Goal: Transaction & Acquisition: Purchase product/service

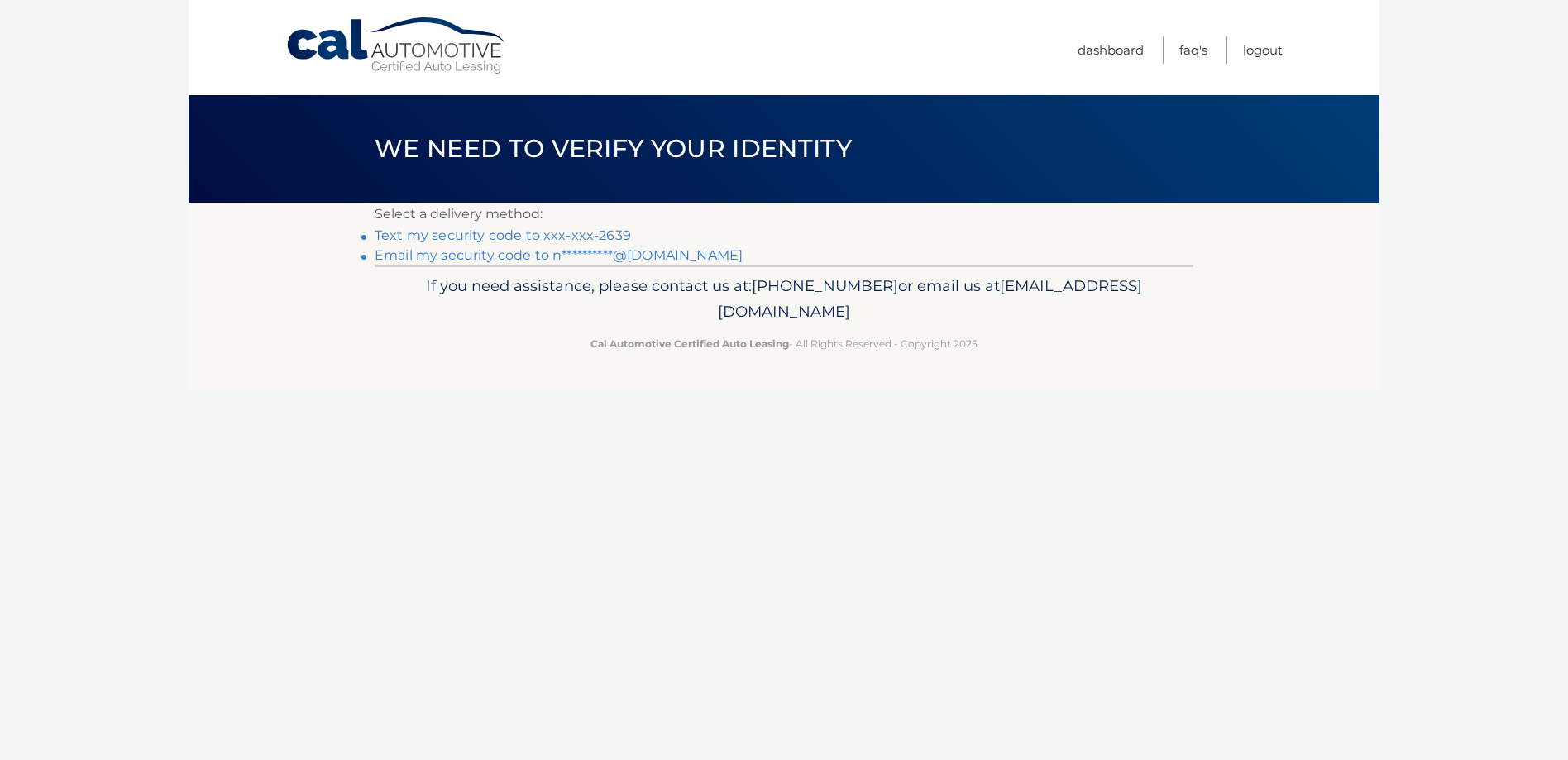
click at [386, 234] on link "Text my security code to xxx-xxx-2639" at bounding box center [502, 234] width 256 height 16
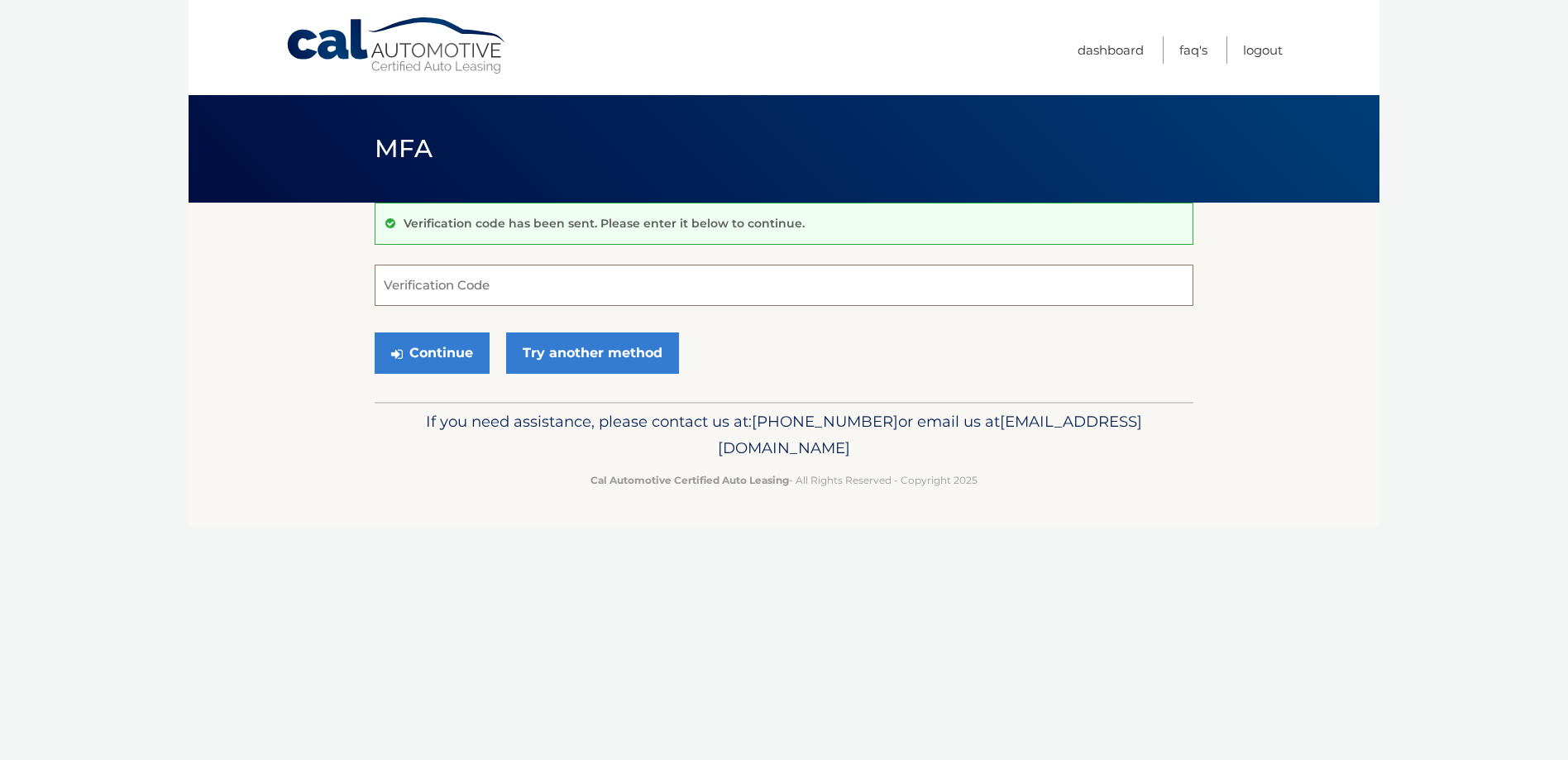
click at [504, 285] on input "Verification Code" at bounding box center [784, 285] width 819 height 42
type input "920293"
click at [423, 353] on button "Continue" at bounding box center [432, 353] width 115 height 42
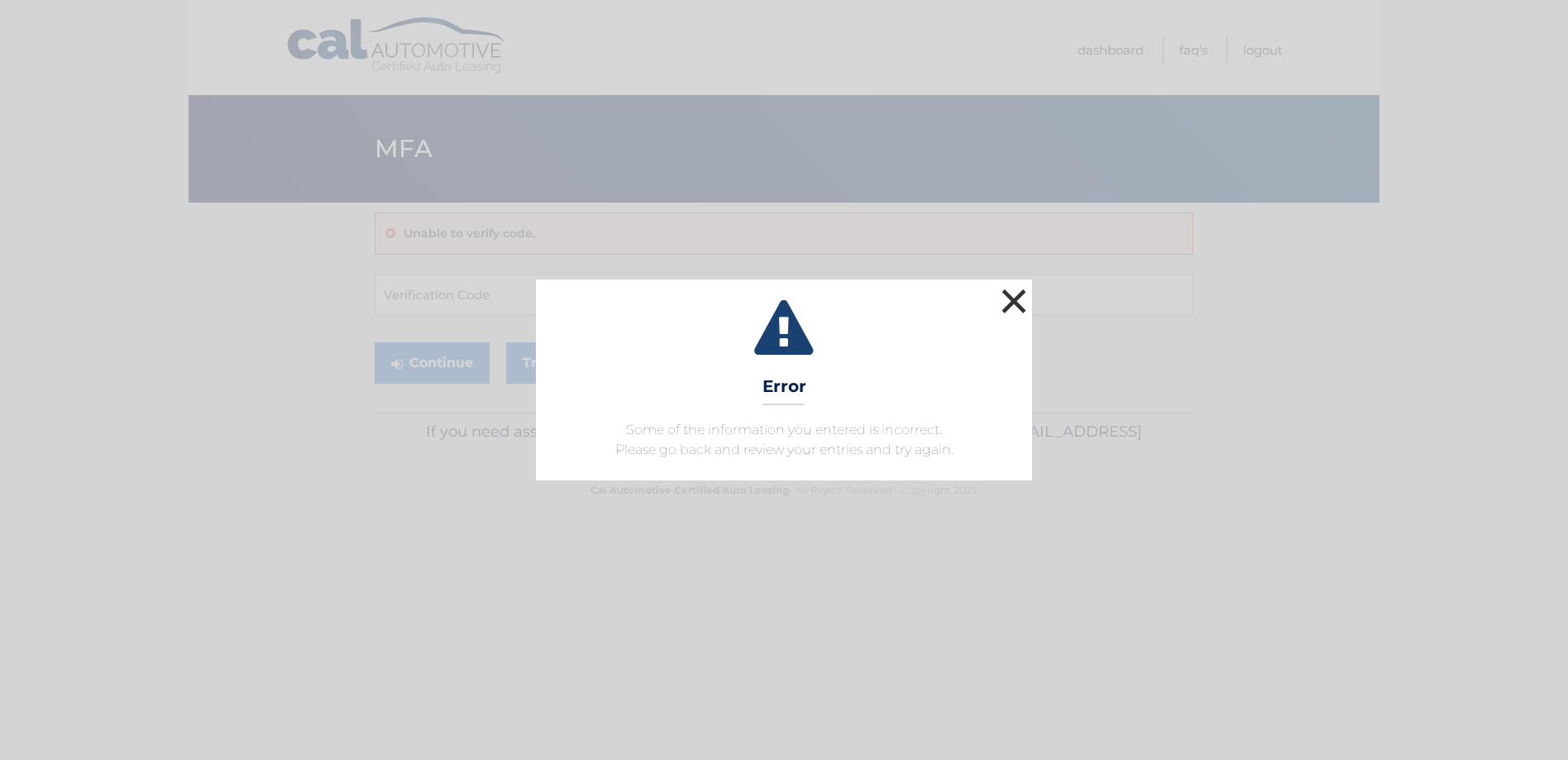
click at [1025, 301] on button "×" at bounding box center [1013, 301] width 33 height 33
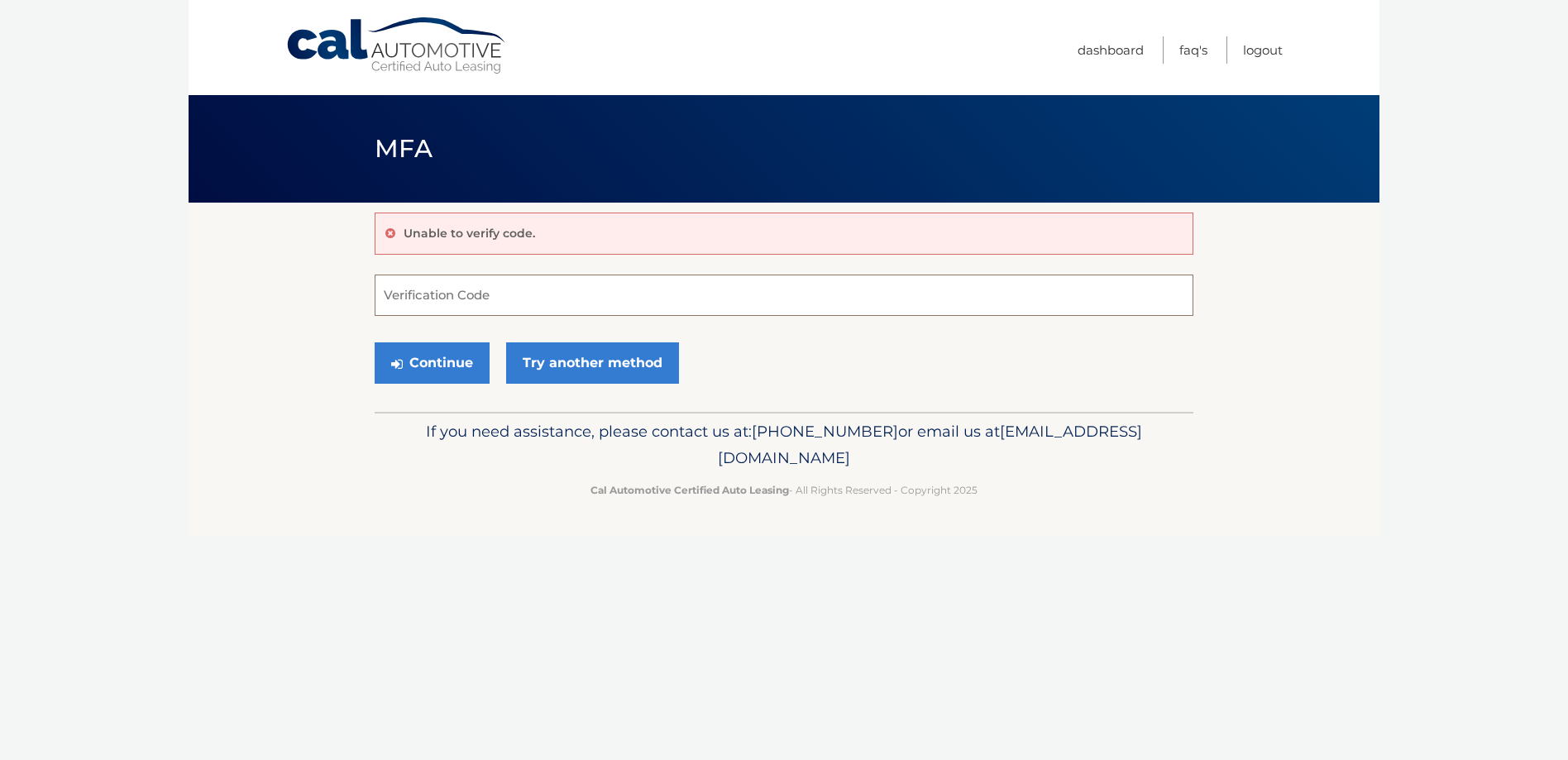
click at [451, 292] on input "Verification Code" at bounding box center [784, 295] width 819 height 42
type input "920293"
click at [430, 357] on button "Continue" at bounding box center [432, 363] width 115 height 42
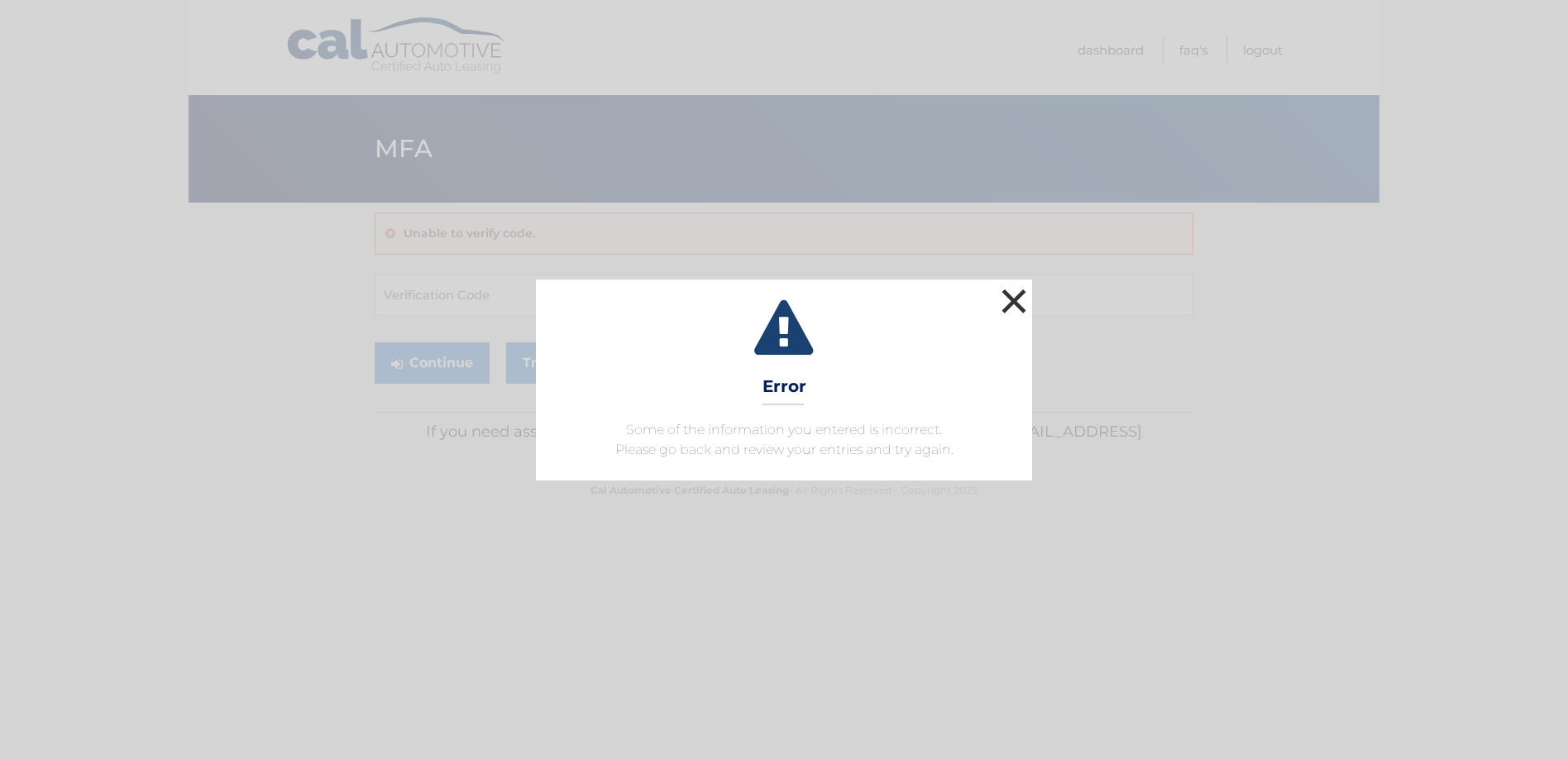
click at [1013, 304] on button "×" at bounding box center [1013, 301] width 33 height 33
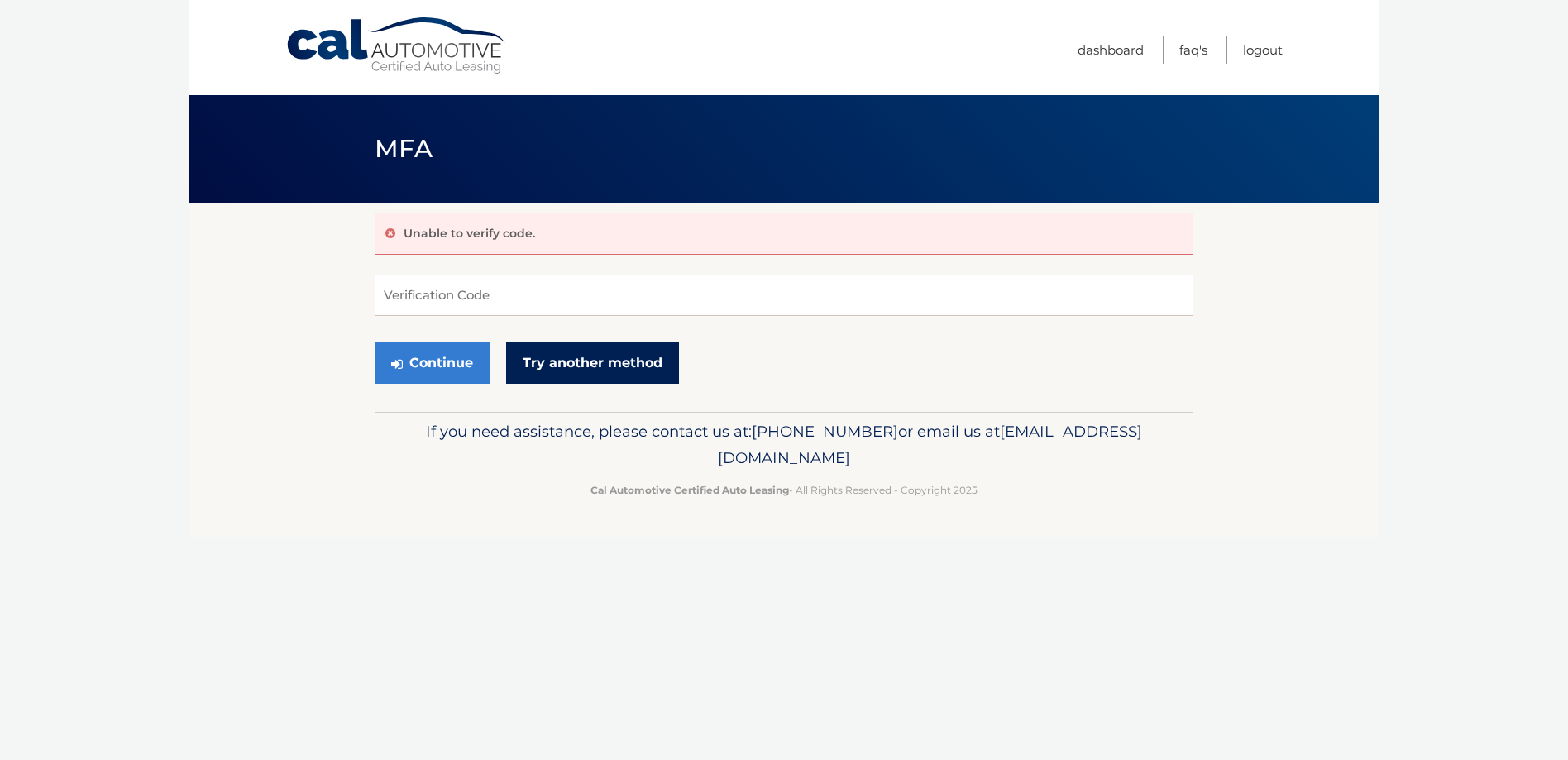
click at [563, 365] on link "Try another method" at bounding box center [592, 363] width 173 height 42
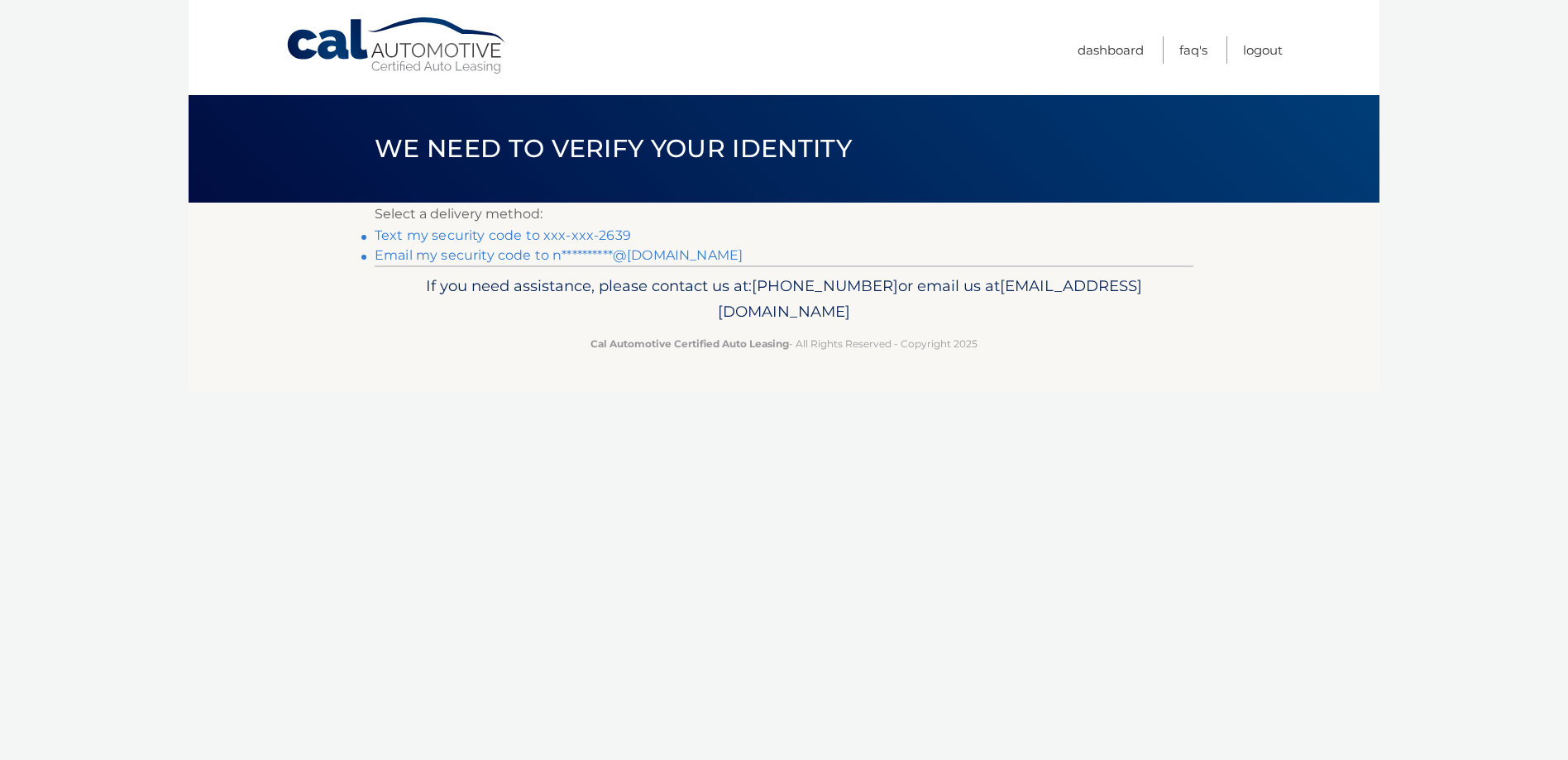
click at [446, 254] on link "**********" at bounding box center [558, 254] width 368 height 16
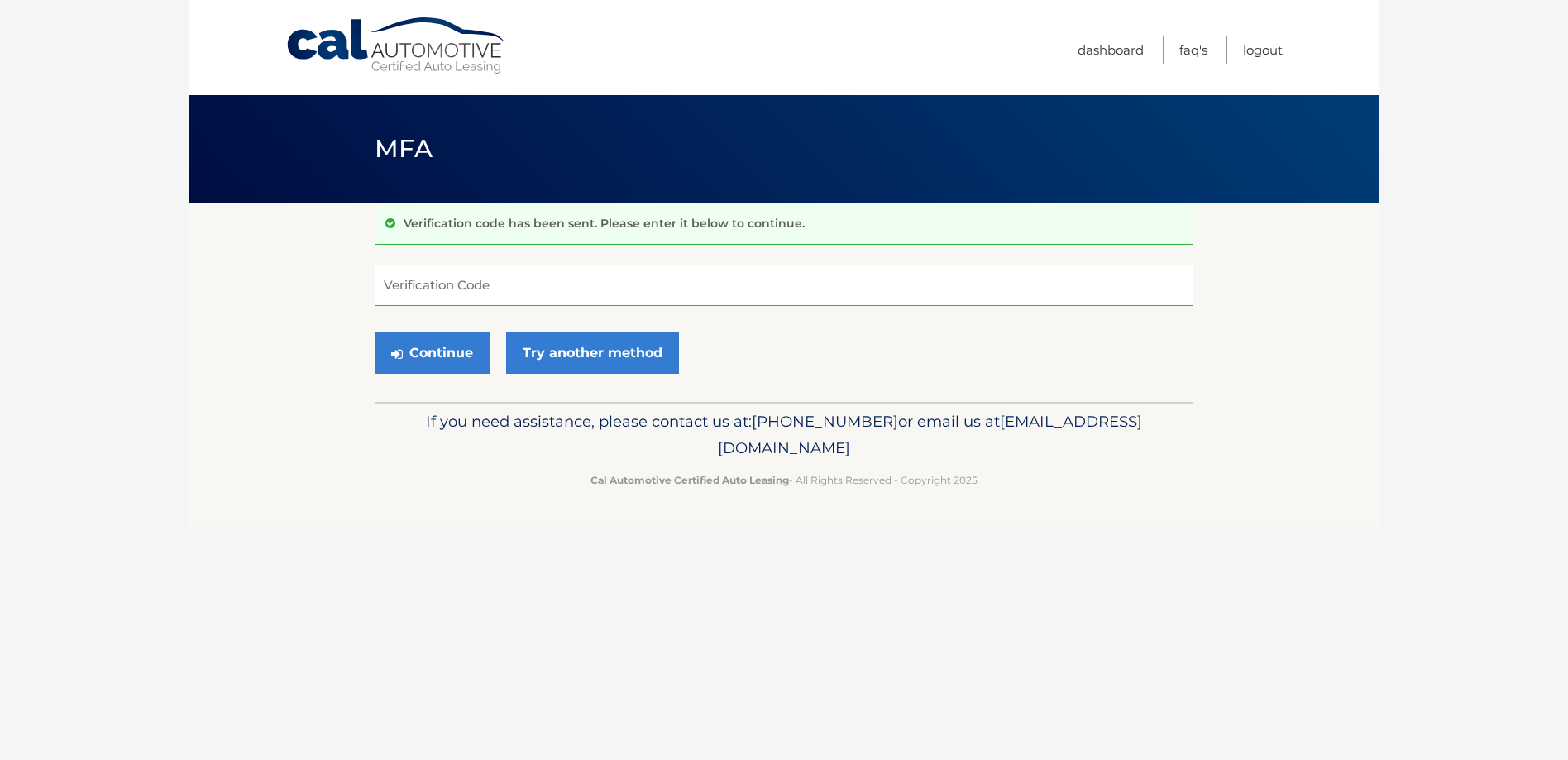
click at [439, 285] on input "Verification Code" at bounding box center [784, 285] width 819 height 42
type input "976430"
click at [444, 348] on button "Continue" at bounding box center [432, 353] width 115 height 42
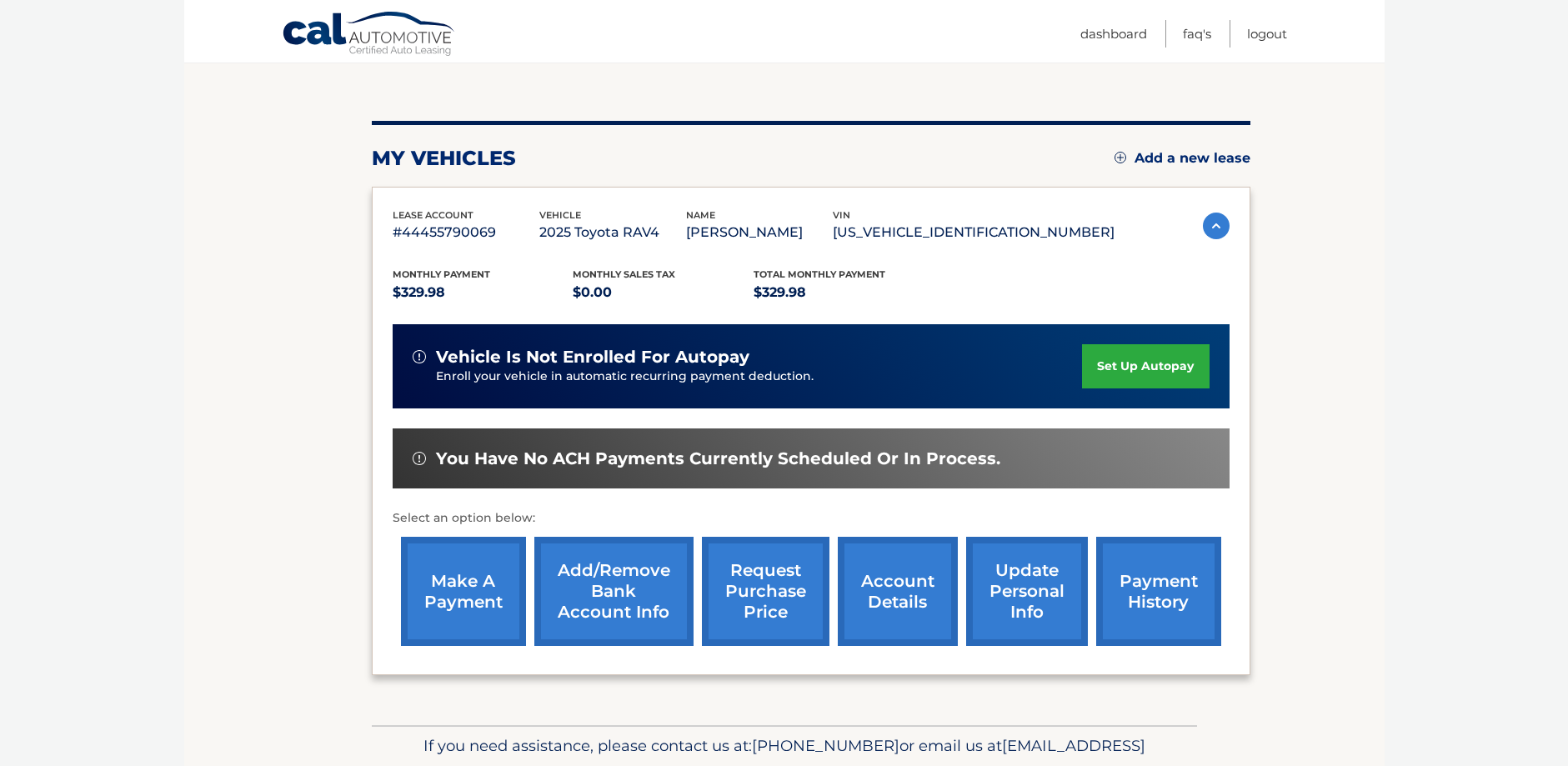
scroll to position [167, 0]
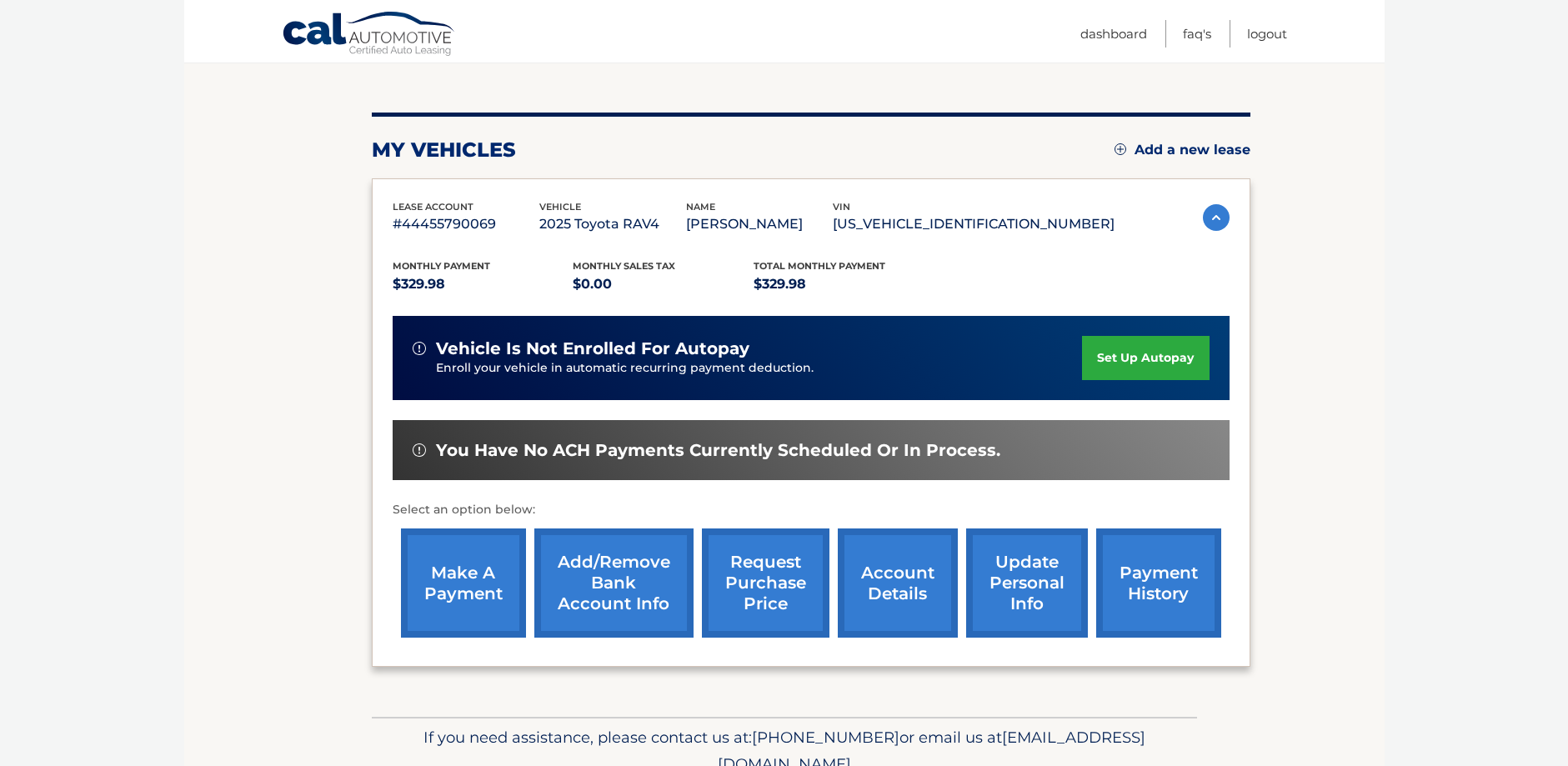
click at [469, 577] on link "make a payment" at bounding box center [463, 582] width 125 height 110
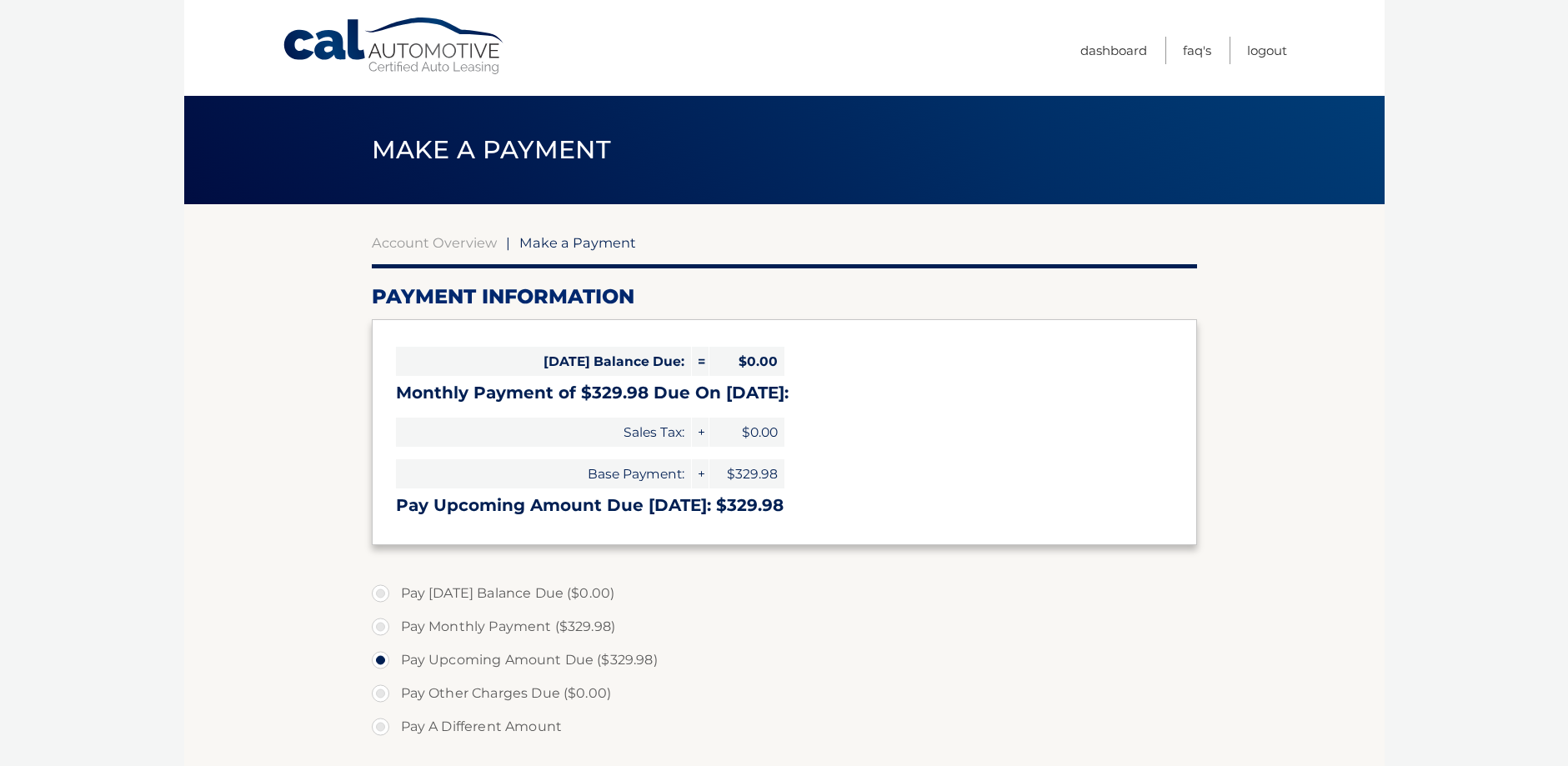
select select "NGViMDkyZTUtODEyNS00MDk2LTk2ZWQtZjhiOGIwNzdkZjU4"
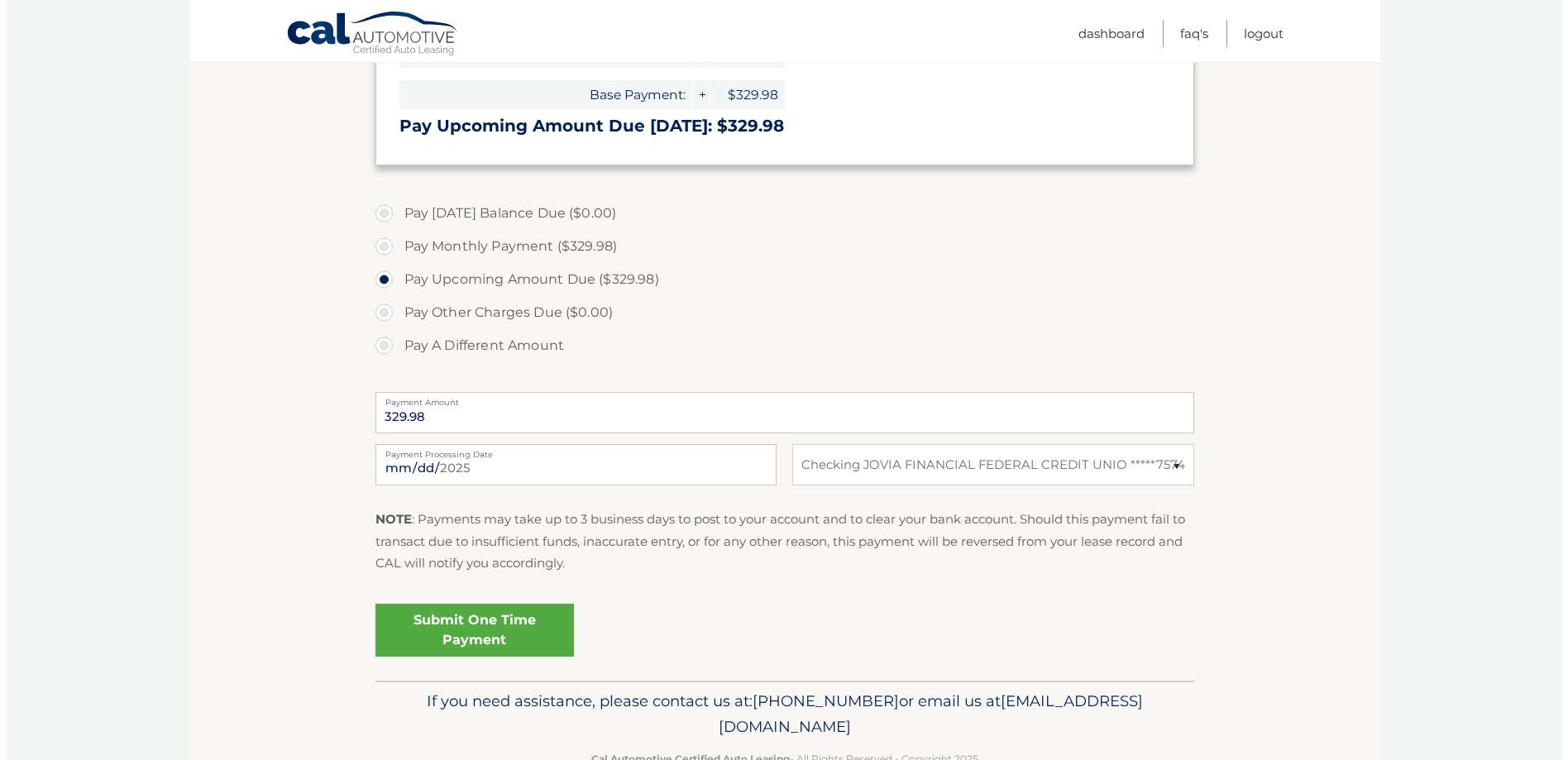
scroll to position [413, 0]
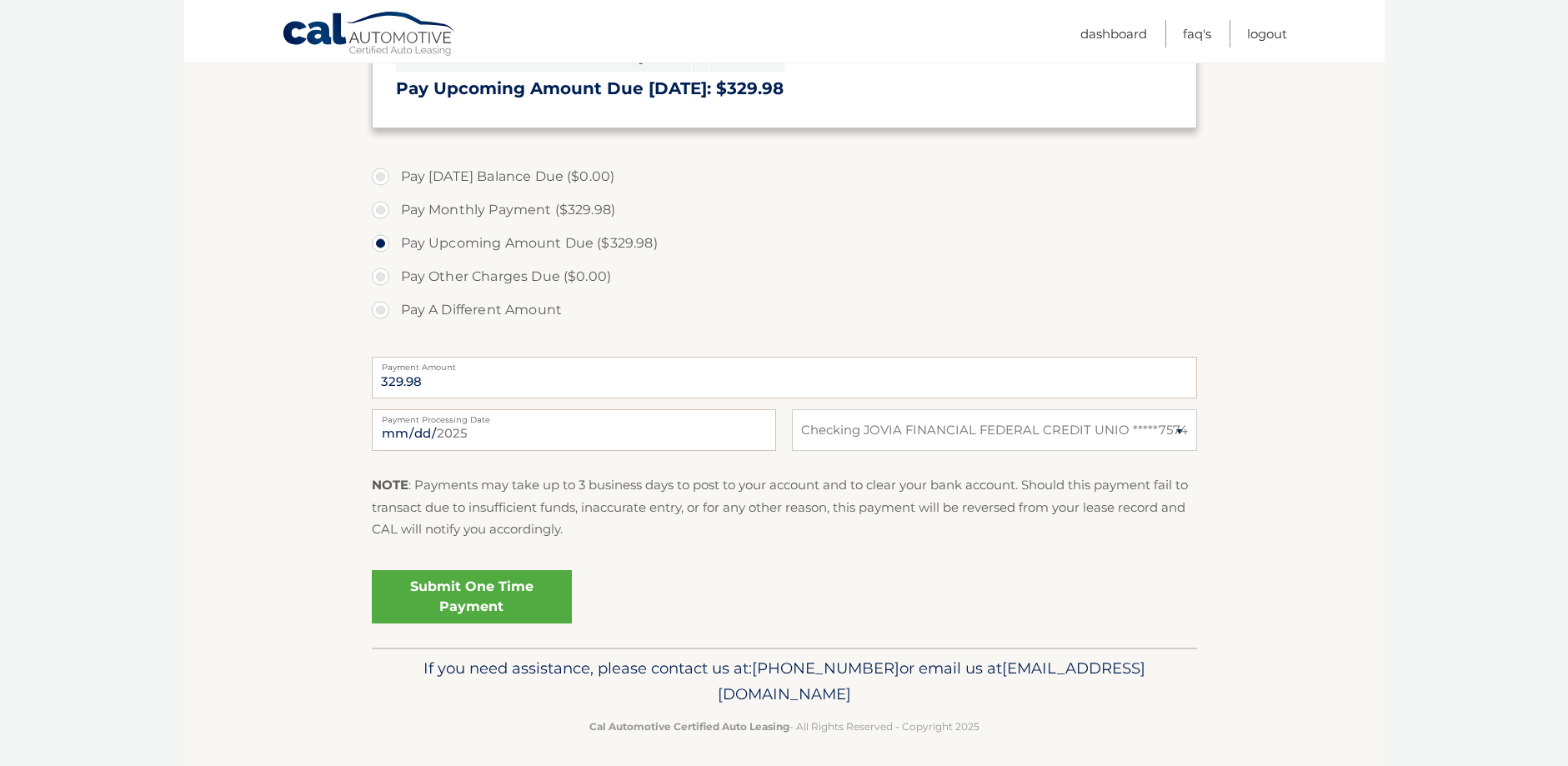
click at [464, 580] on link "Submit One Time Payment" at bounding box center [472, 596] width 200 height 53
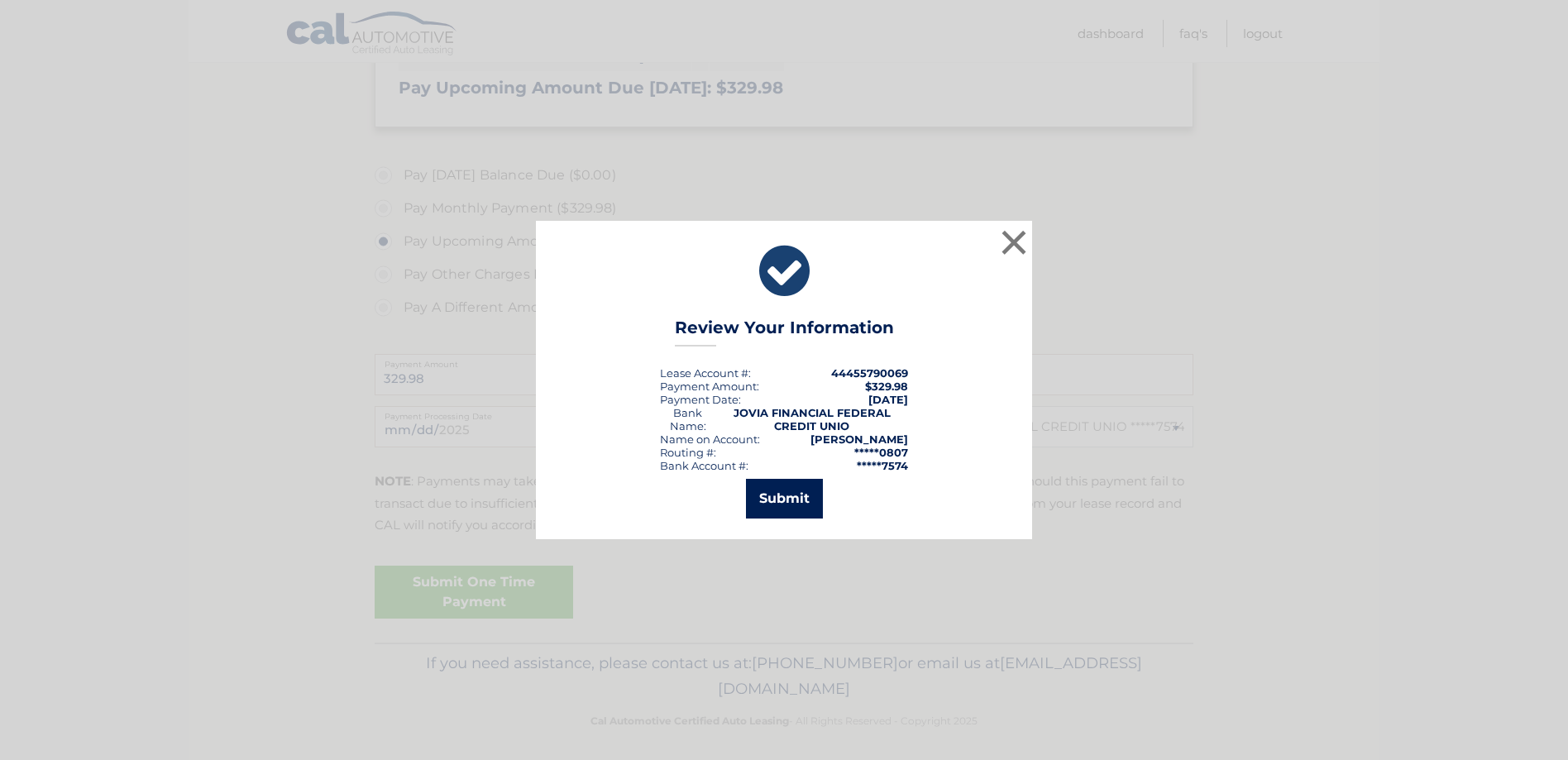
click at [782, 503] on button "Submit" at bounding box center [784, 498] width 77 height 40
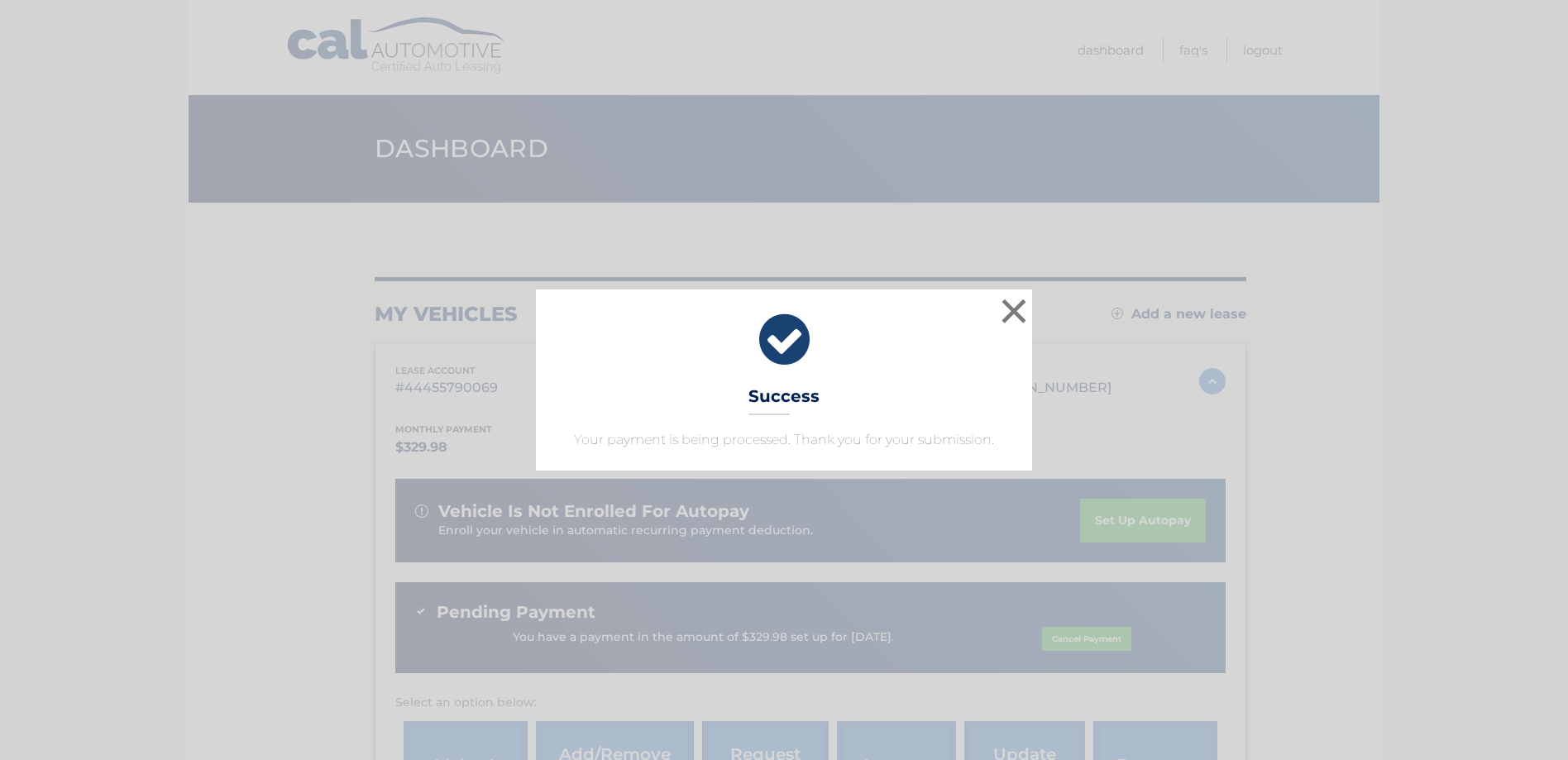
click at [787, 347] on icon at bounding box center [783, 339] width 455 height 60
click at [1022, 313] on button "×" at bounding box center [1013, 310] width 33 height 33
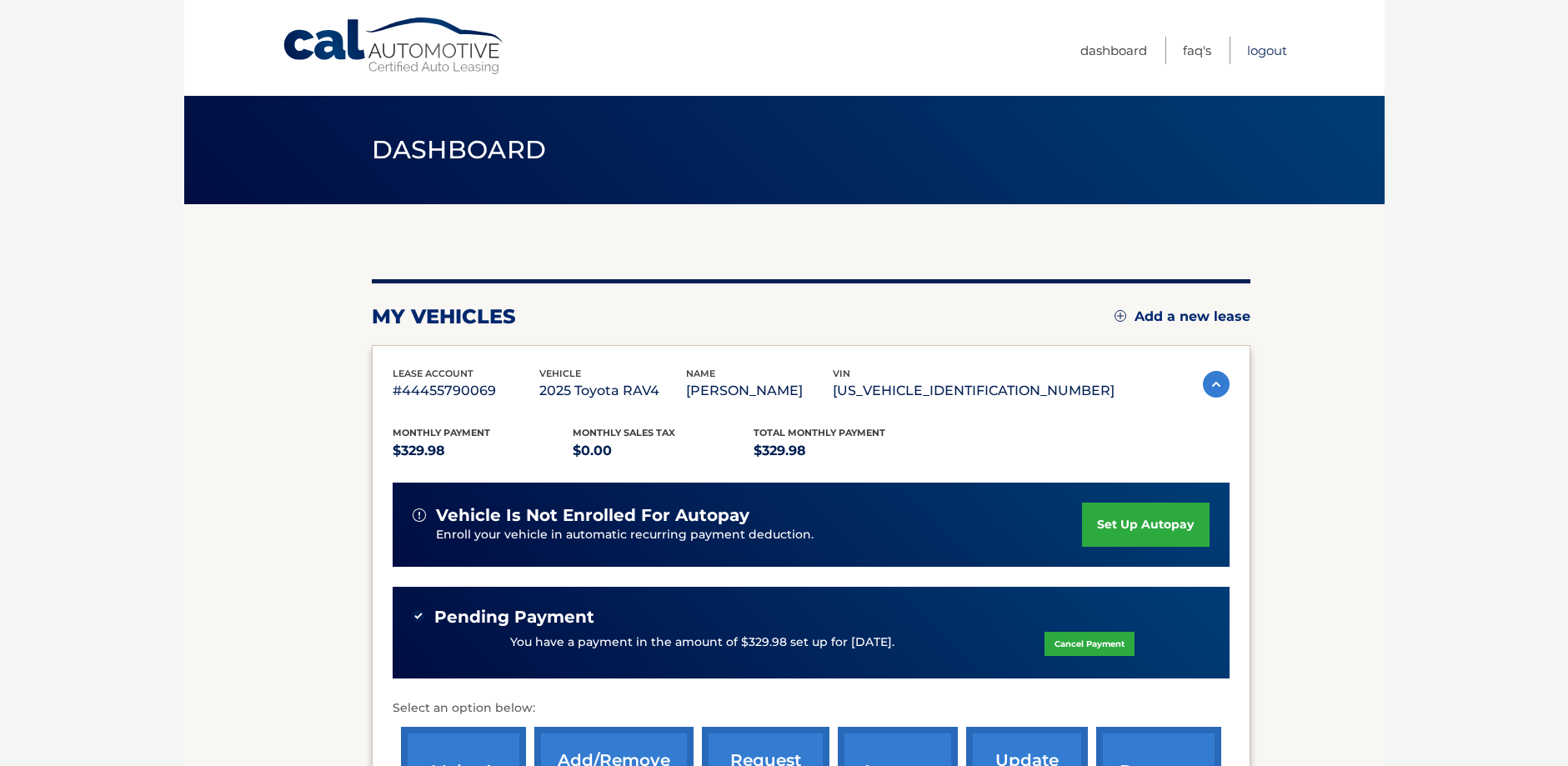
click at [1270, 55] on link "Logout" at bounding box center [1267, 50] width 40 height 28
